Goal: Find specific page/section: Find specific page/section

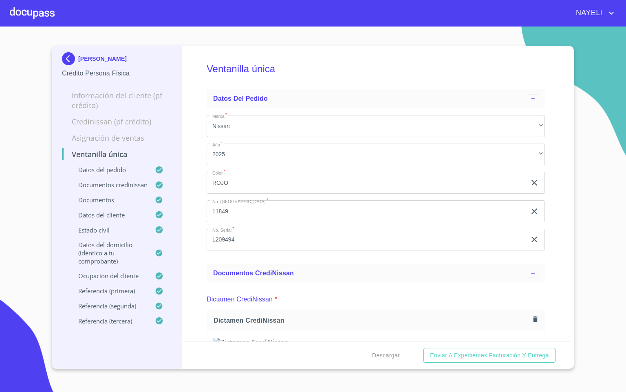
scroll to position [917, 0]
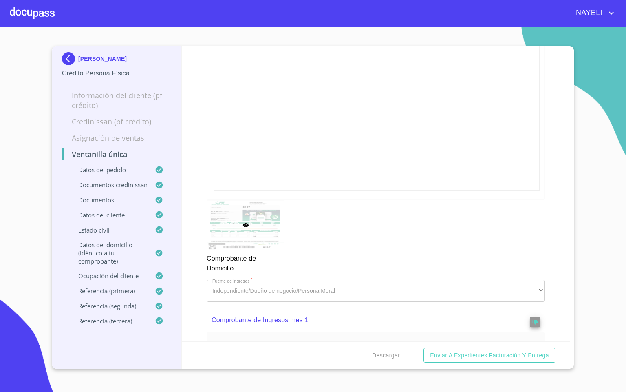
click at [26, 13] on div at bounding box center [32, 13] width 45 height 26
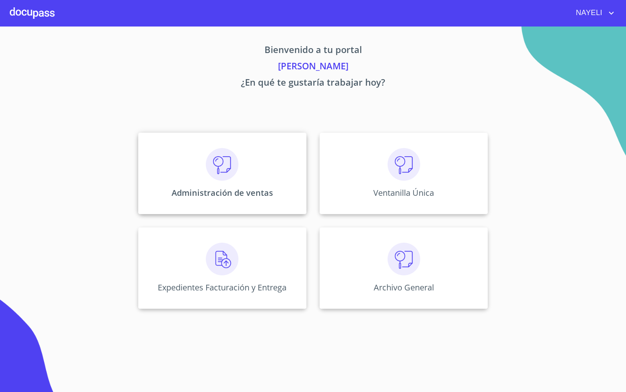
click at [256, 156] on div "Administración de ventas" at bounding box center [222, 174] width 168 height 82
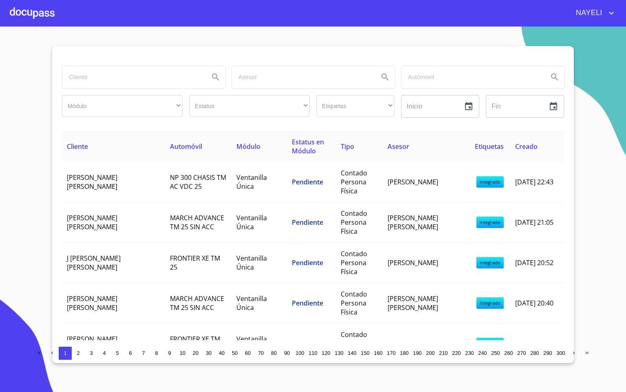
click at [101, 80] on input "search" at bounding box center [132, 77] width 140 height 22
type input "TA DE"
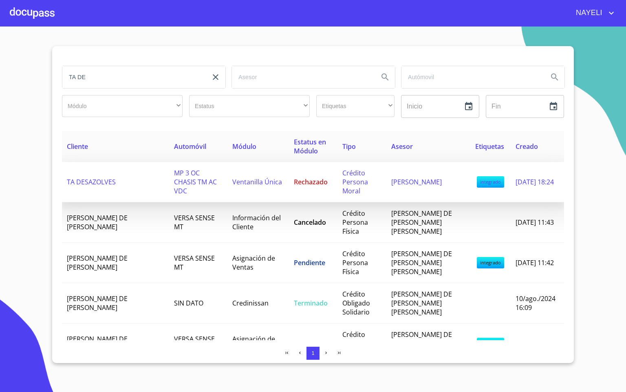
click at [174, 179] on span "MP 3 OC CHASIS TM AC VDC" at bounding box center [195, 181] width 43 height 27
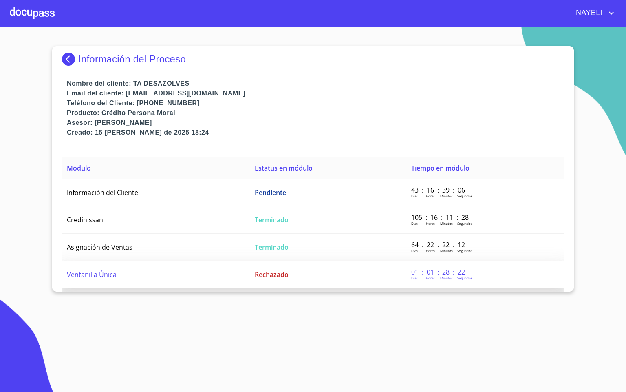
click at [111, 272] on span "Ventanilla Única" at bounding box center [92, 274] width 50 height 9
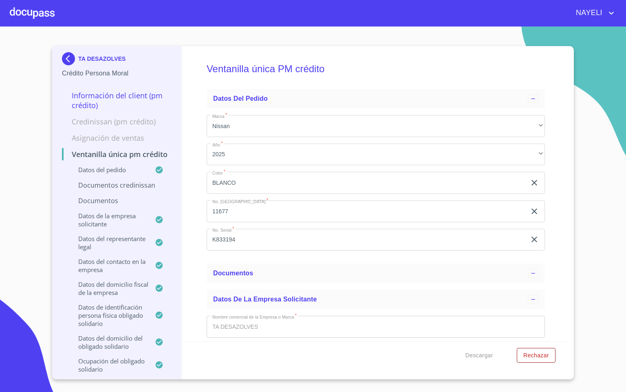
click at [195, 268] on div "Ventanilla única PM crédito Datos del pedido Marca   * Nissan ​ Año   * 2025 ​ …" at bounding box center [376, 193] width 389 height 295
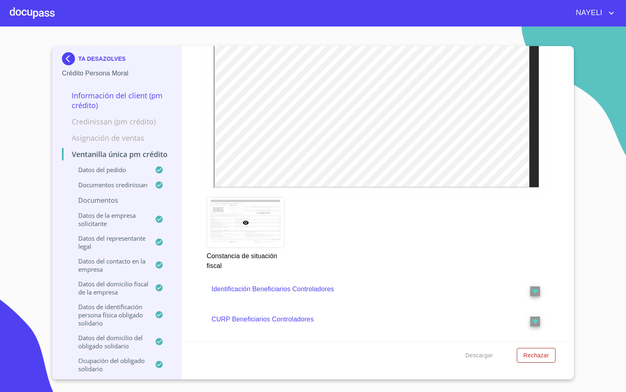
scroll to position [4831, 0]
